Goal: Contribute content

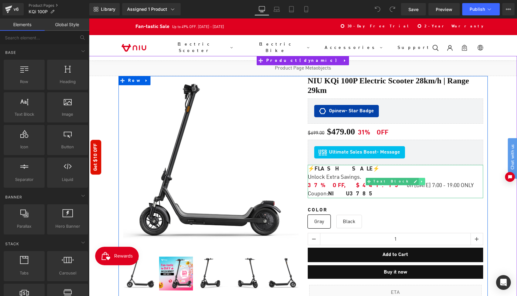
click at [420, 180] on icon at bounding box center [421, 182] width 3 height 4
click at [423, 180] on icon at bounding box center [424, 181] width 3 height 3
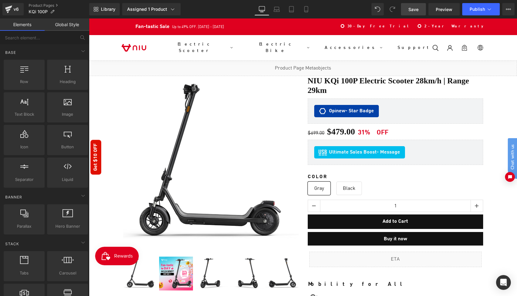
click at [418, 10] on span "Save" at bounding box center [413, 9] width 10 height 6
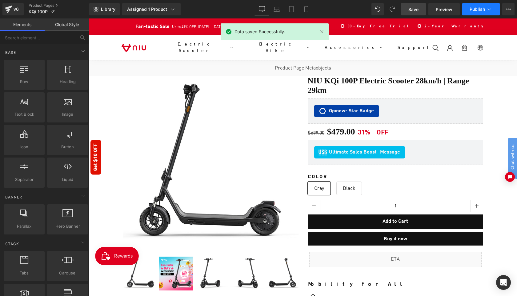
click at [476, 12] on button "Publish" at bounding box center [481, 9] width 38 height 12
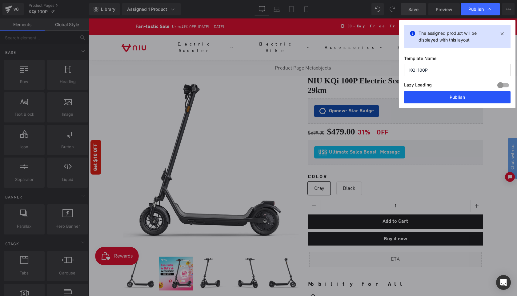
click at [463, 101] on button "Publish" at bounding box center [457, 97] width 106 height 12
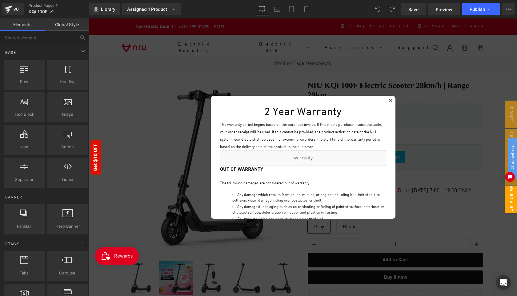
click at [392, 102] on div at bounding box center [390, 100] width 7 height 7
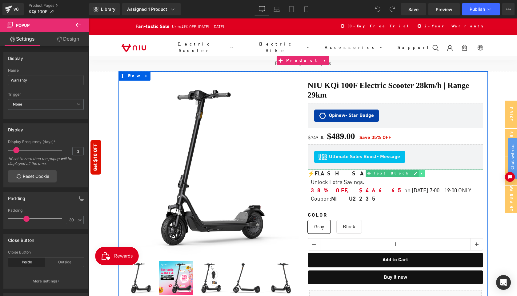
click at [420, 172] on icon at bounding box center [421, 174] width 3 height 4
click at [423, 172] on icon at bounding box center [424, 173] width 3 height 3
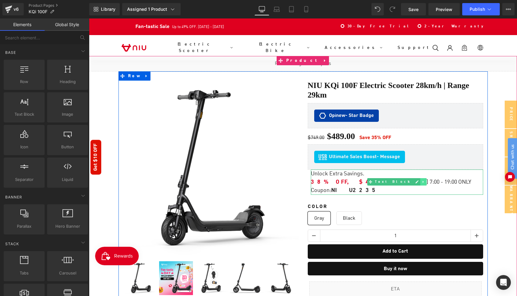
click at [421, 180] on icon at bounding box center [422, 182] width 3 height 4
click at [424, 180] on icon at bounding box center [425, 181] width 3 height 3
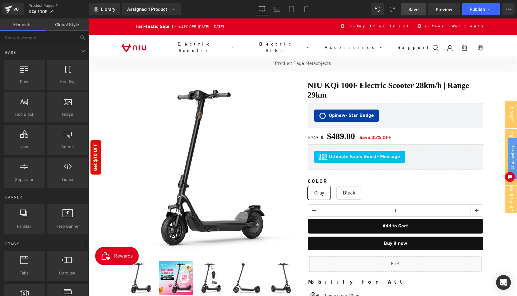
click at [417, 8] on span "Save" at bounding box center [413, 9] width 10 height 6
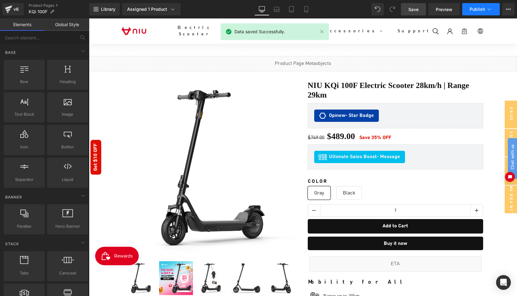
click at [471, 9] on span "Publish" at bounding box center [476, 9] width 15 height 5
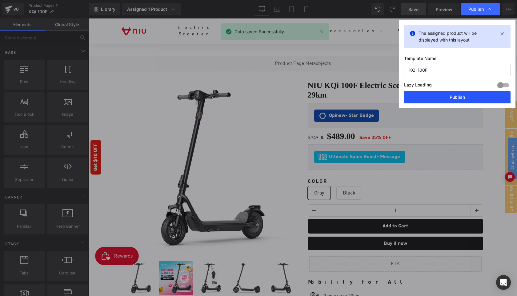
click at [456, 96] on button "Publish" at bounding box center [457, 97] width 106 height 12
